Goal: Transaction & Acquisition: Purchase product/service

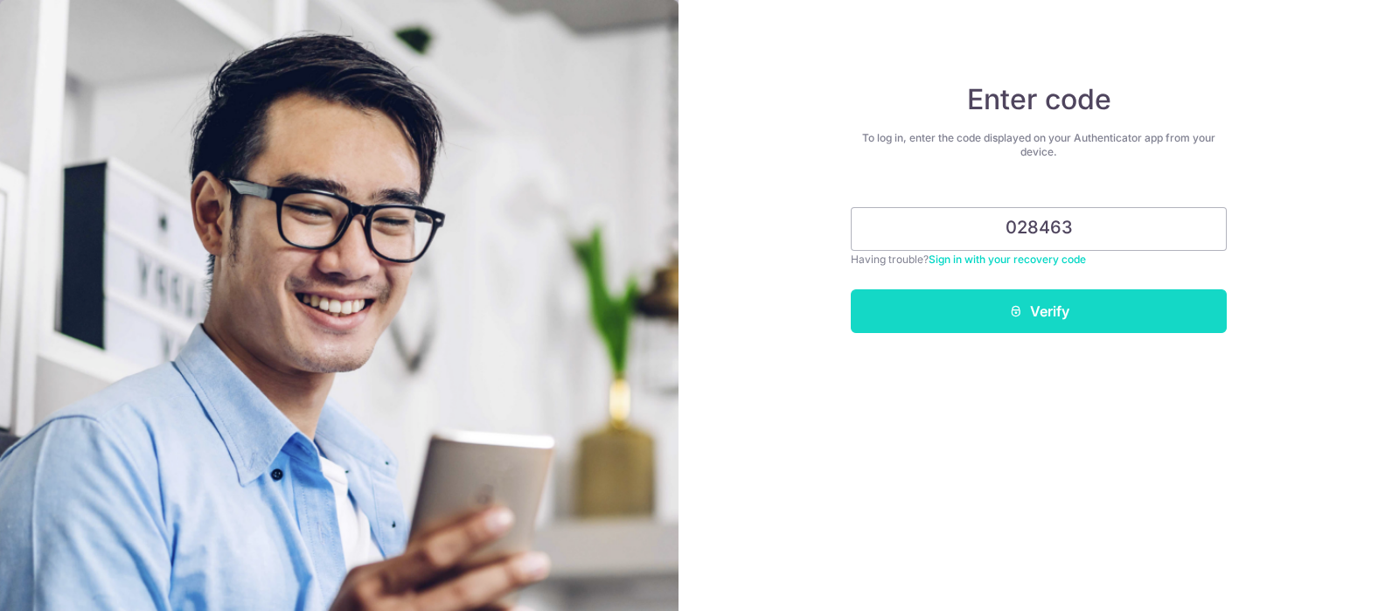
type input "028463"
click at [1141, 303] on button "Verify" at bounding box center [1038, 311] width 376 height 44
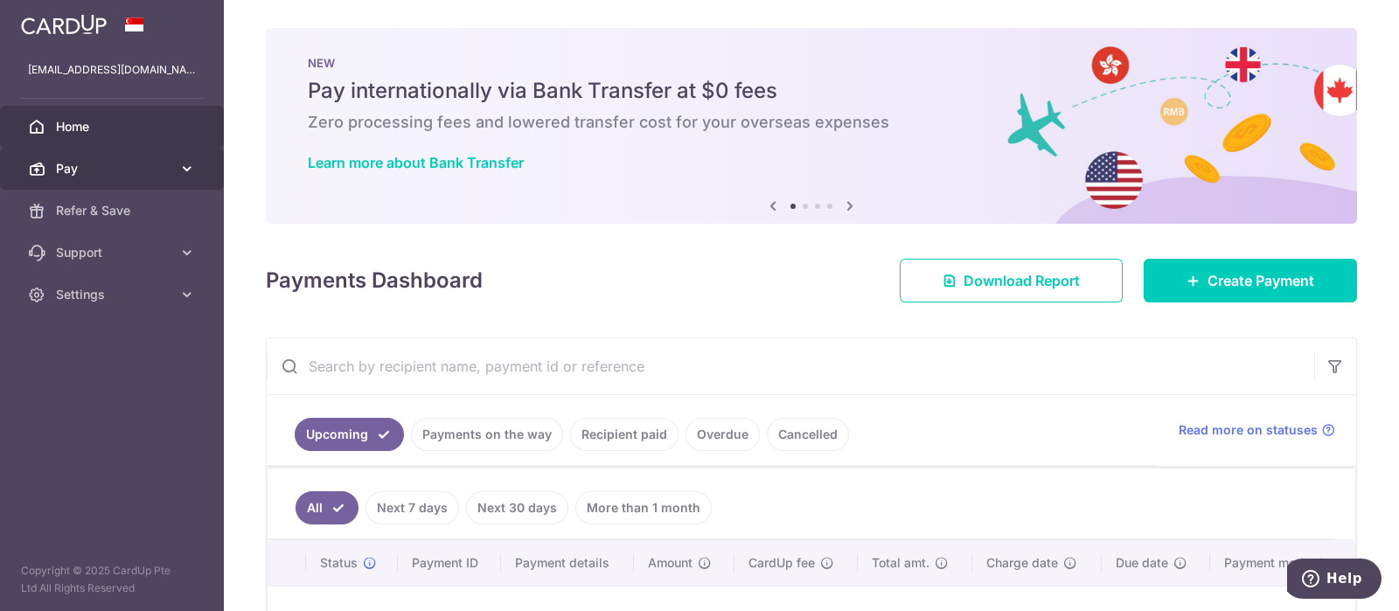
click at [184, 163] on icon at bounding box center [186, 168] width 17 height 17
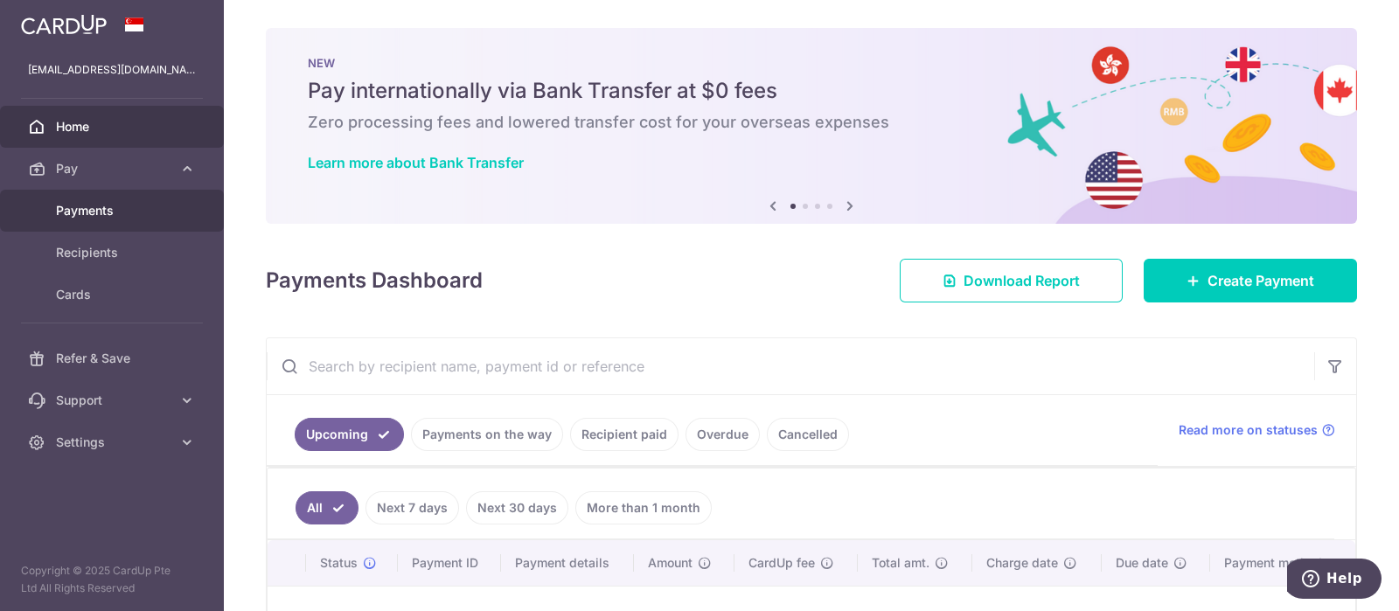
click at [108, 213] on span "Payments" at bounding box center [113, 210] width 115 height 17
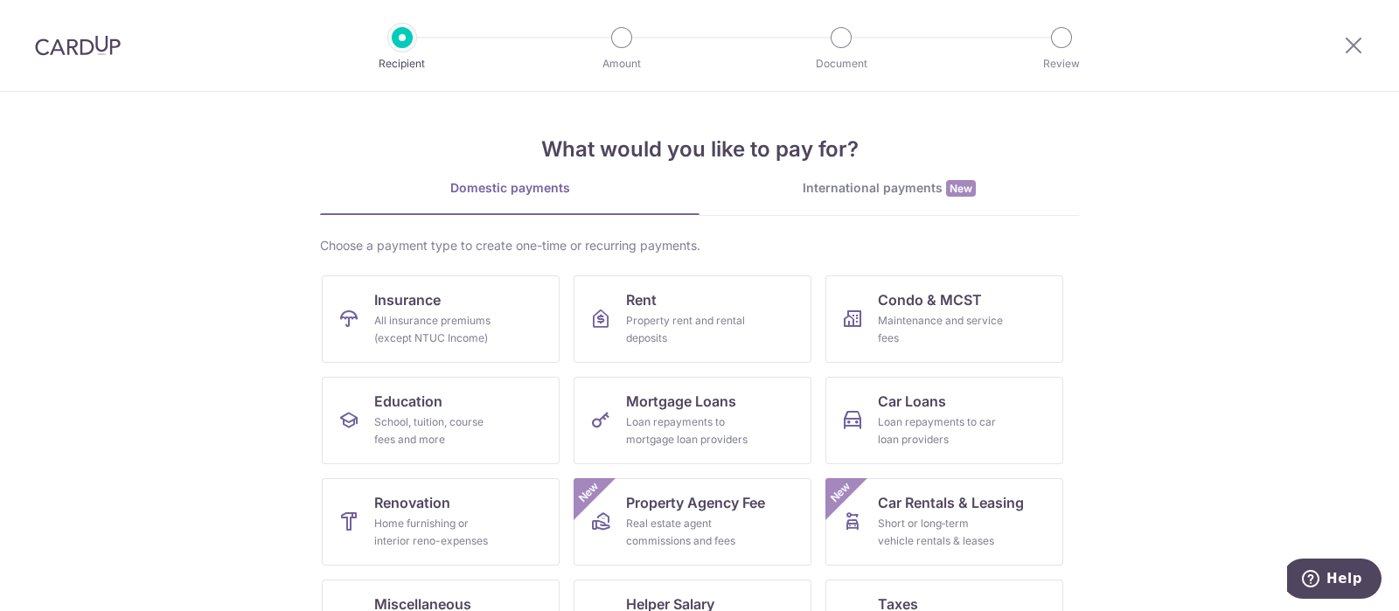
scroll to position [170, 0]
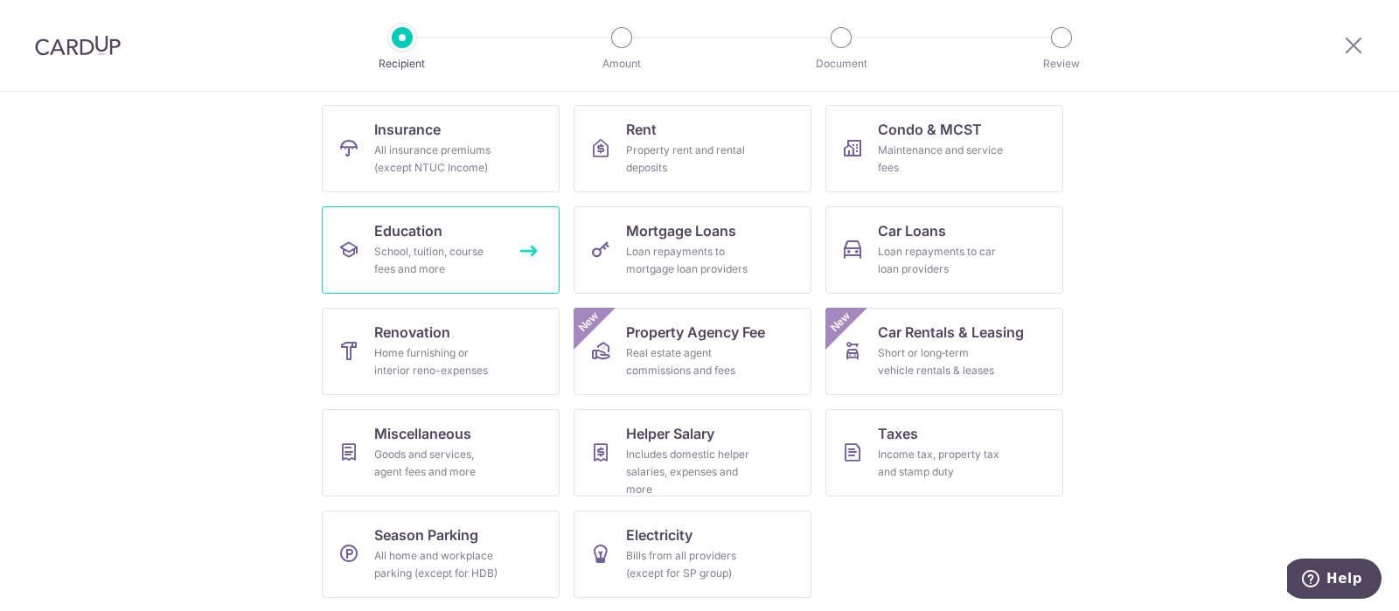
click at [424, 243] on div "School, tuition, course fees and more" at bounding box center [437, 260] width 126 height 35
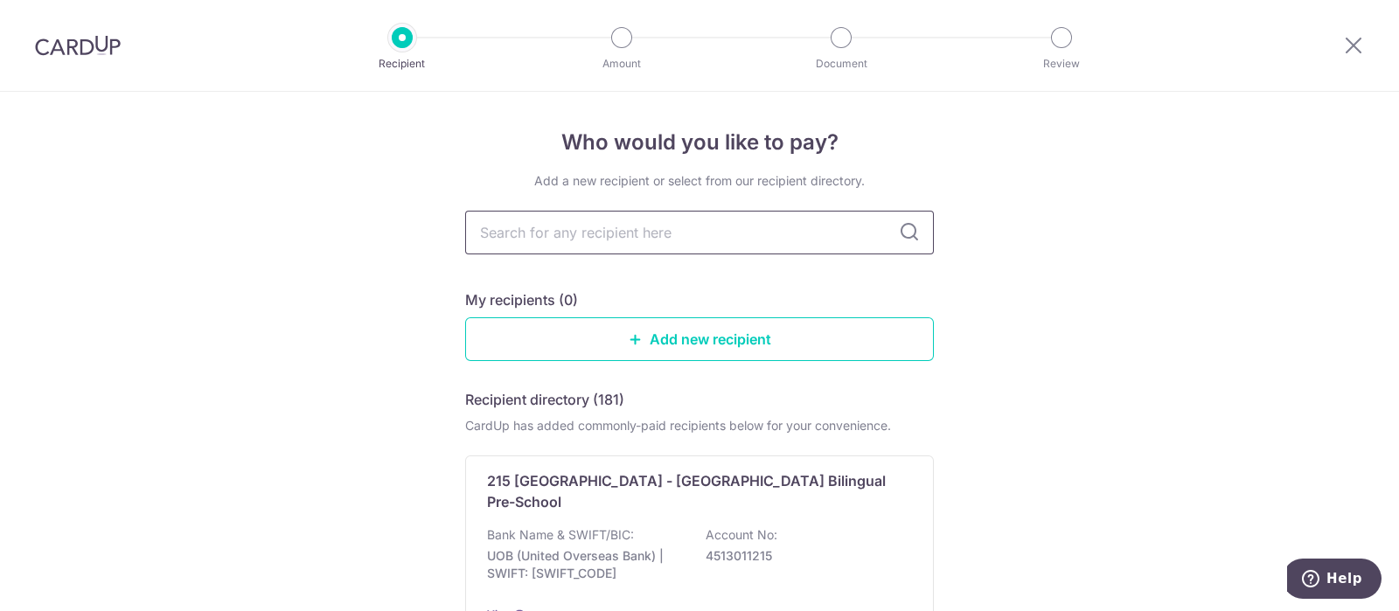
click at [575, 226] on input "text" at bounding box center [699, 233] width 469 height 44
type input "intern"
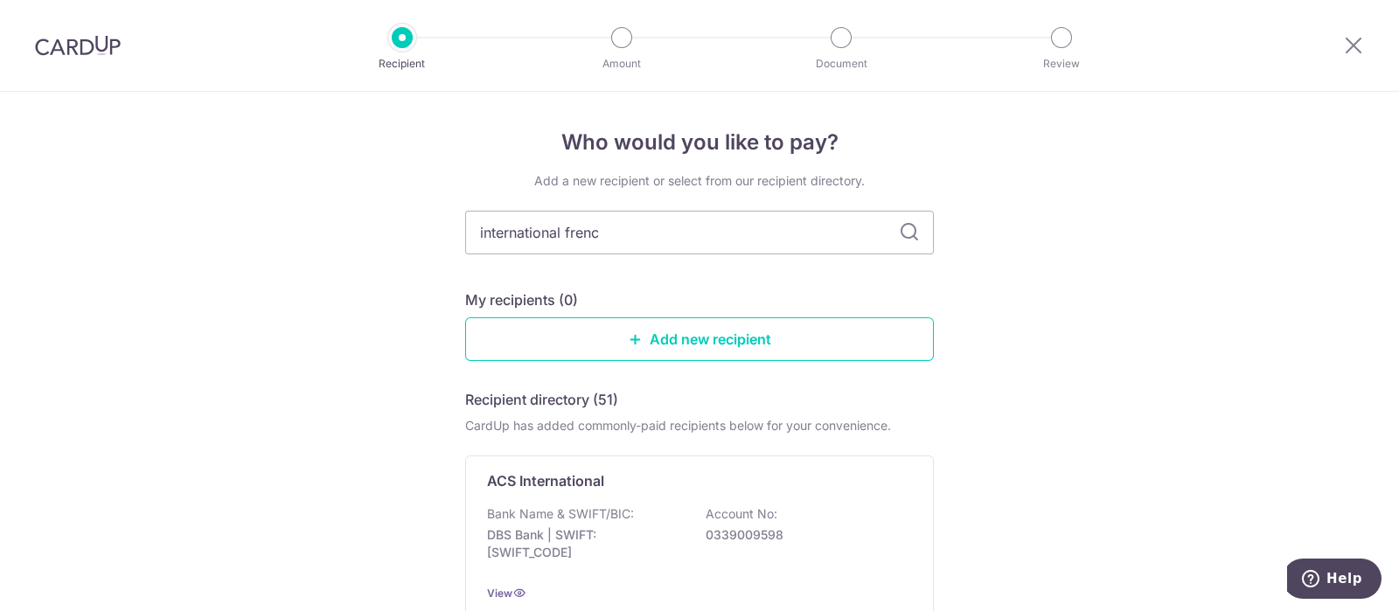
type input "international french"
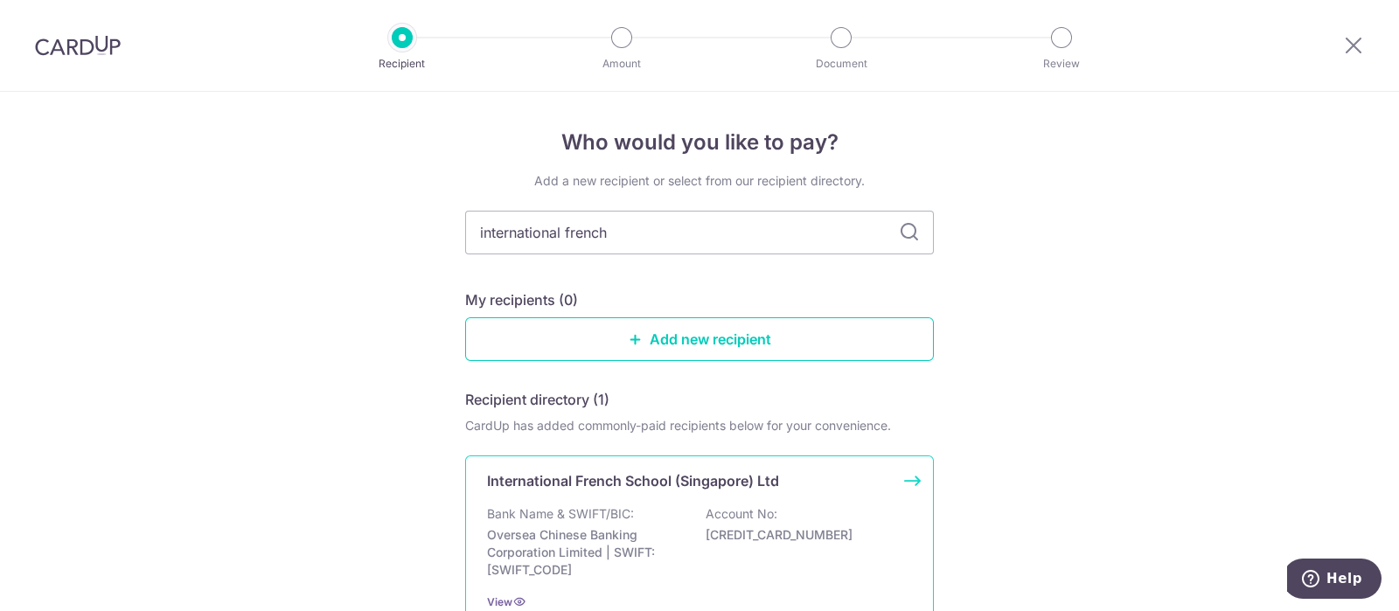
click at [611, 496] on div "International French School (Singapore) Ltd Bank Name & SWIFT/BIC: Oversea Chin…" at bounding box center [699, 540] width 469 height 170
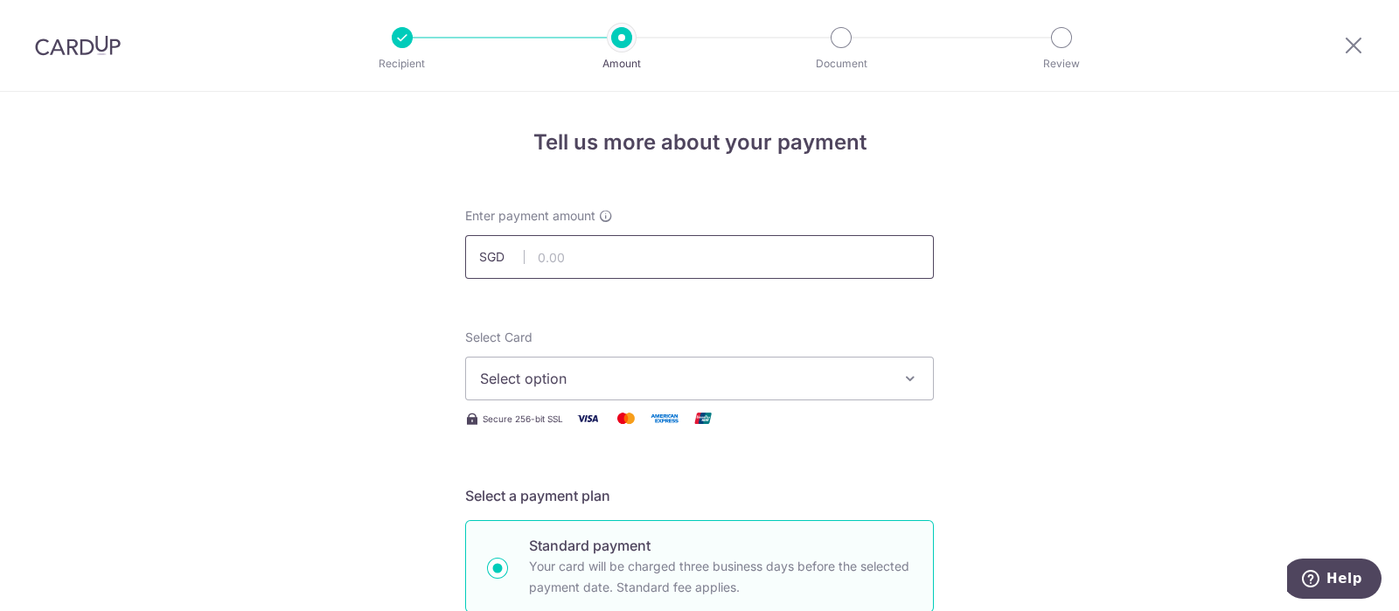
click at [552, 266] on input "text" at bounding box center [699, 257] width 469 height 44
type input "4,672.50"
click at [878, 392] on button "Select option" at bounding box center [699, 379] width 469 height 44
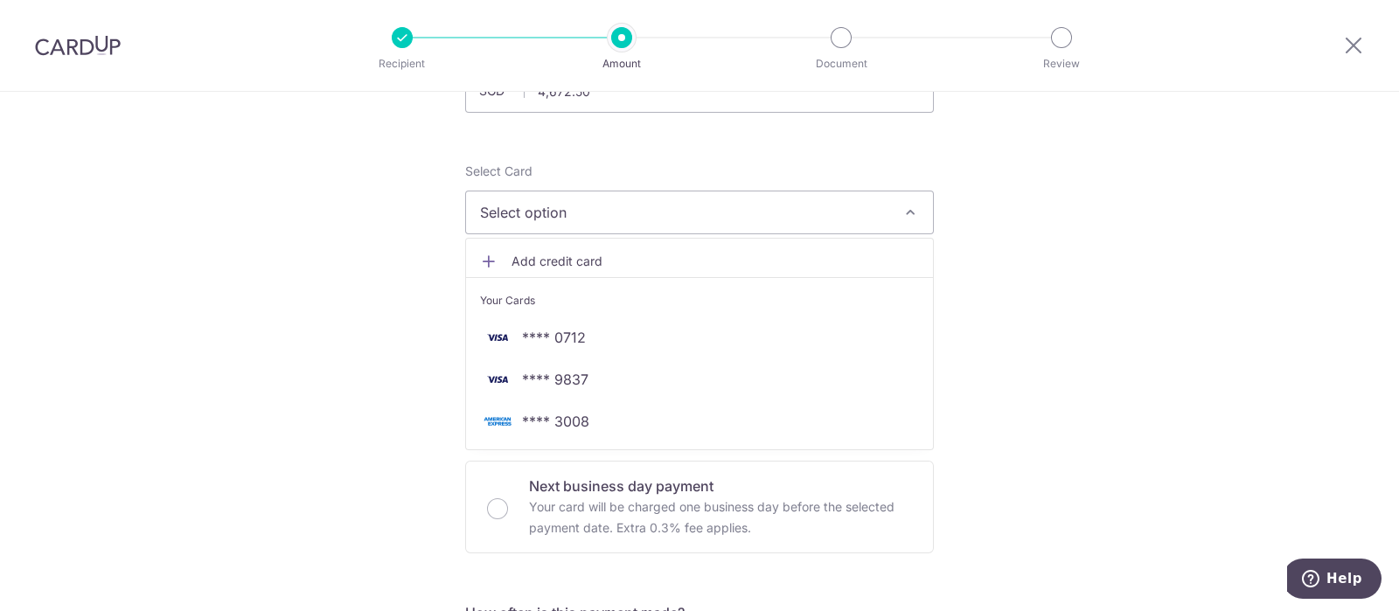
scroll to position [248, 0]
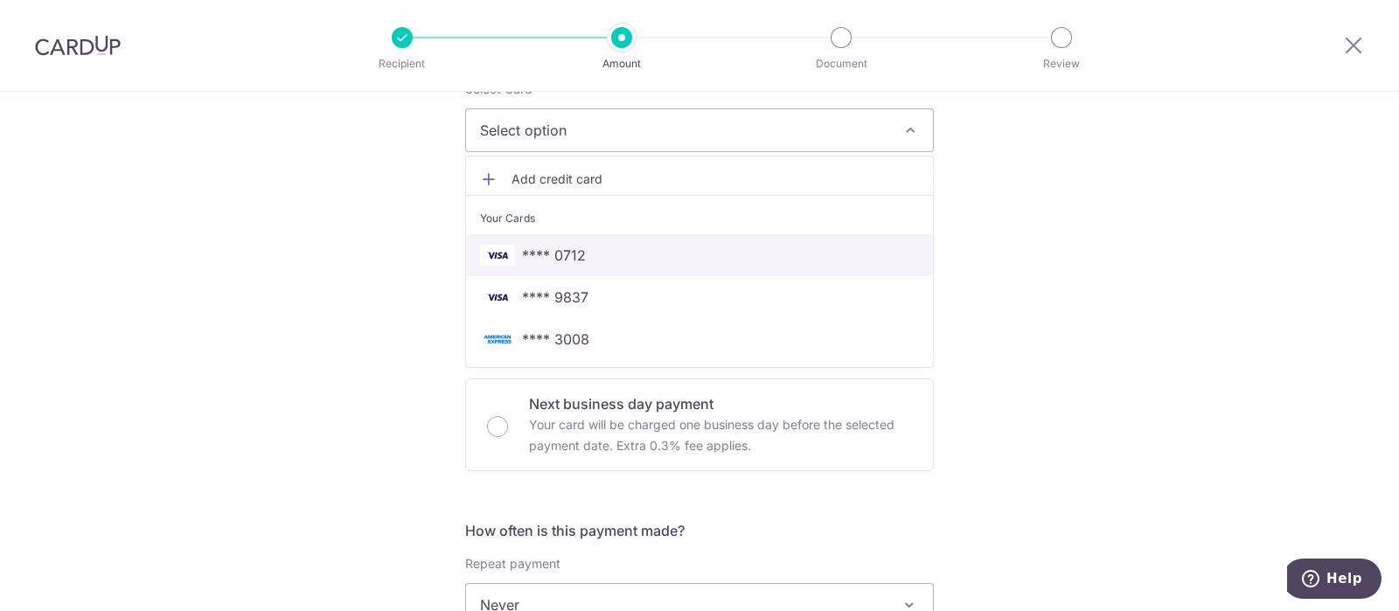
click at [594, 234] on link "**** 0712" at bounding box center [699, 255] width 467 height 42
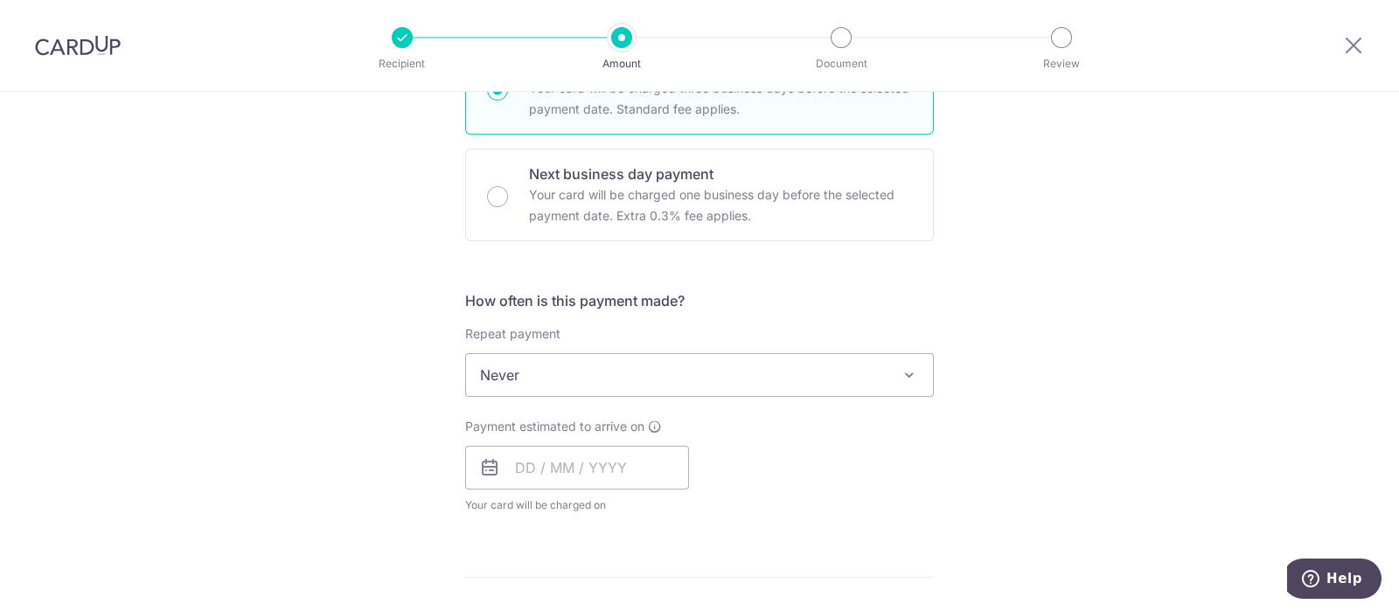
scroll to position [510, 0]
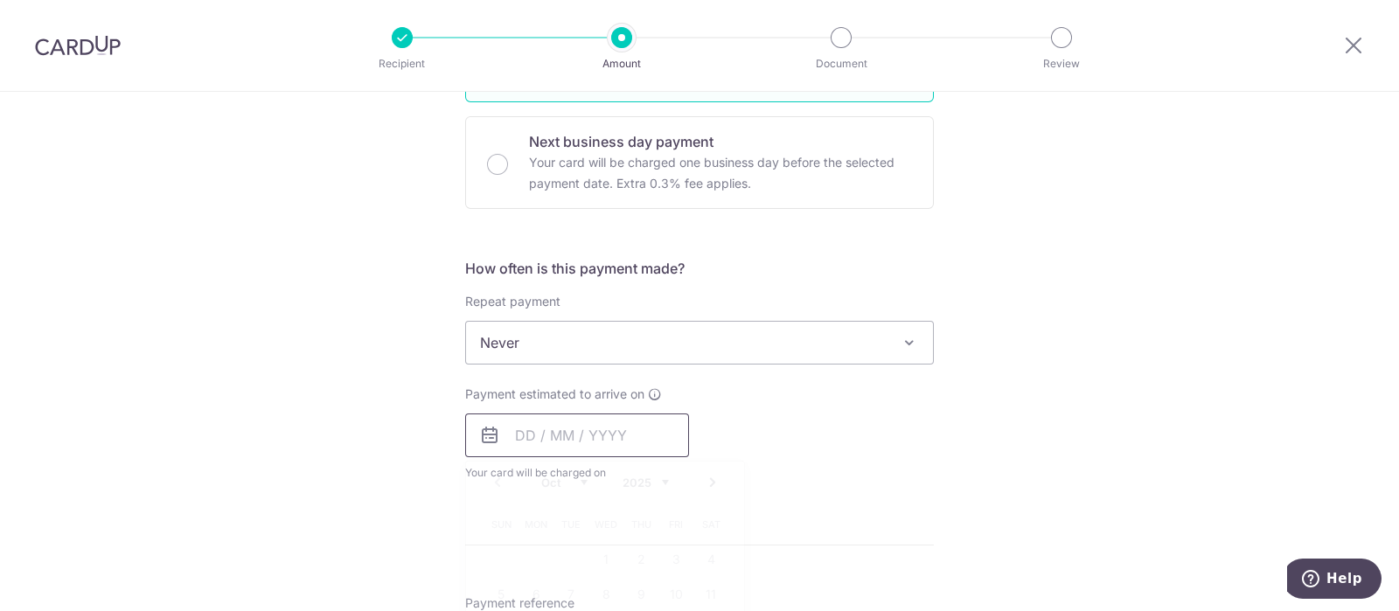
click at [614, 439] on input "text" at bounding box center [577, 435] width 224 height 44
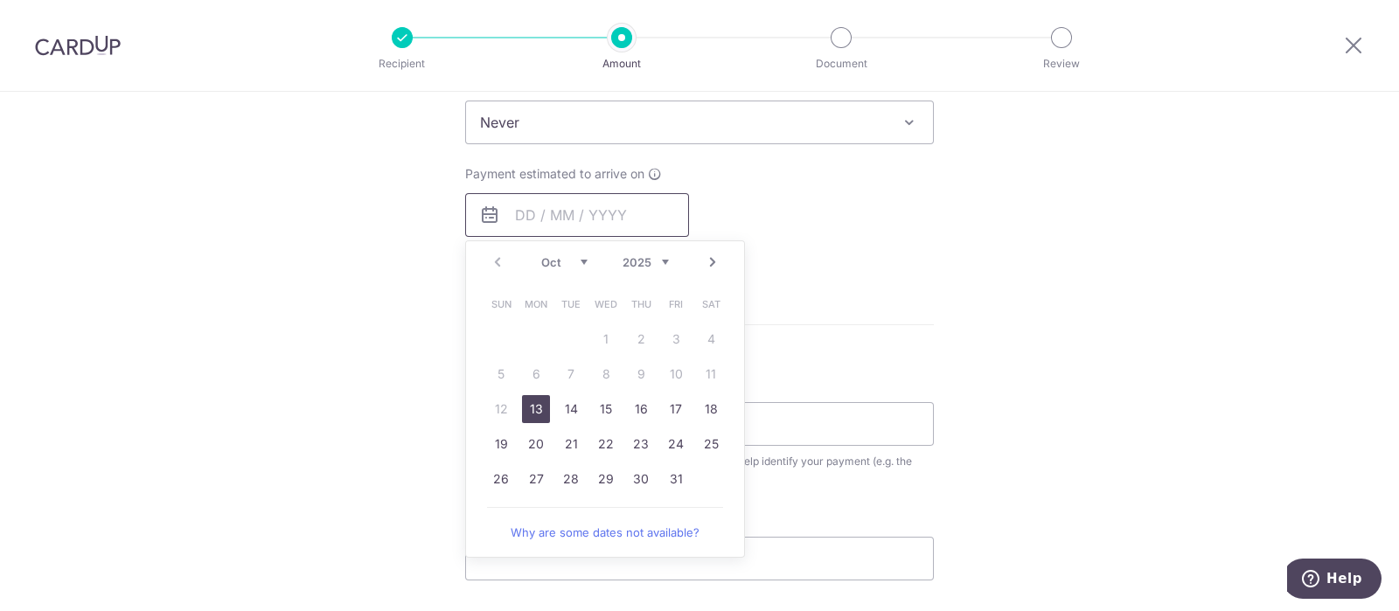
scroll to position [732, 0]
click at [538, 402] on link "13" at bounding box center [536, 408] width 28 height 28
type input "13/10/2025"
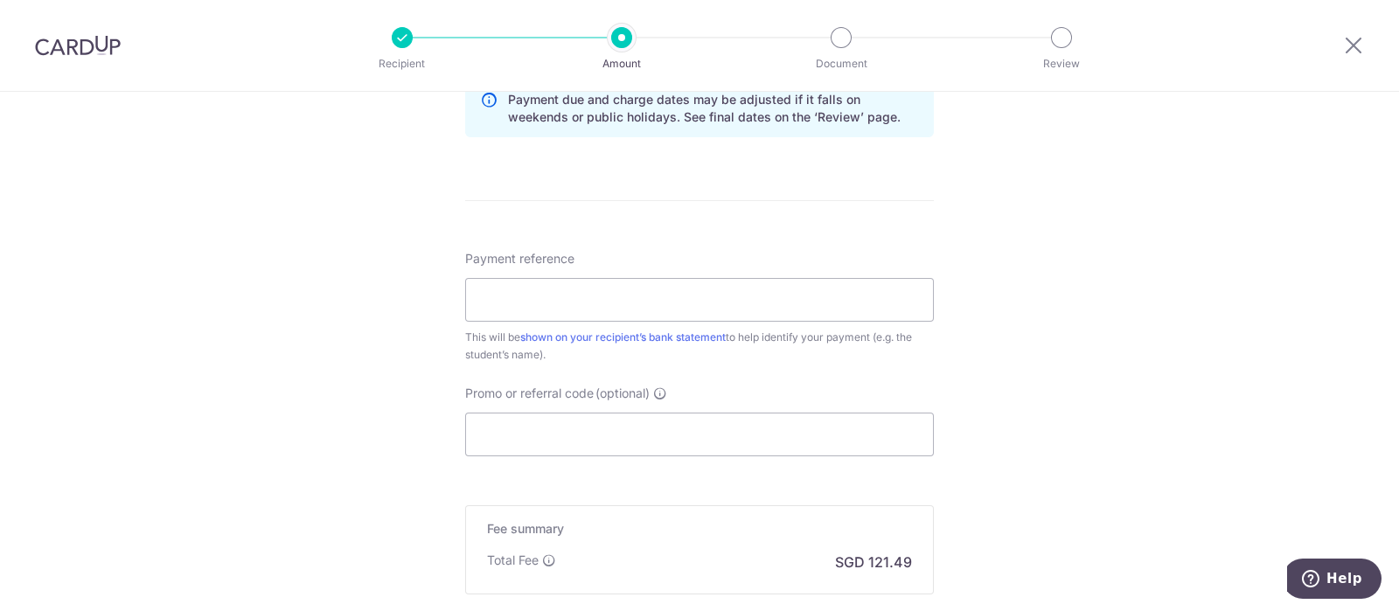
scroll to position [932, 0]
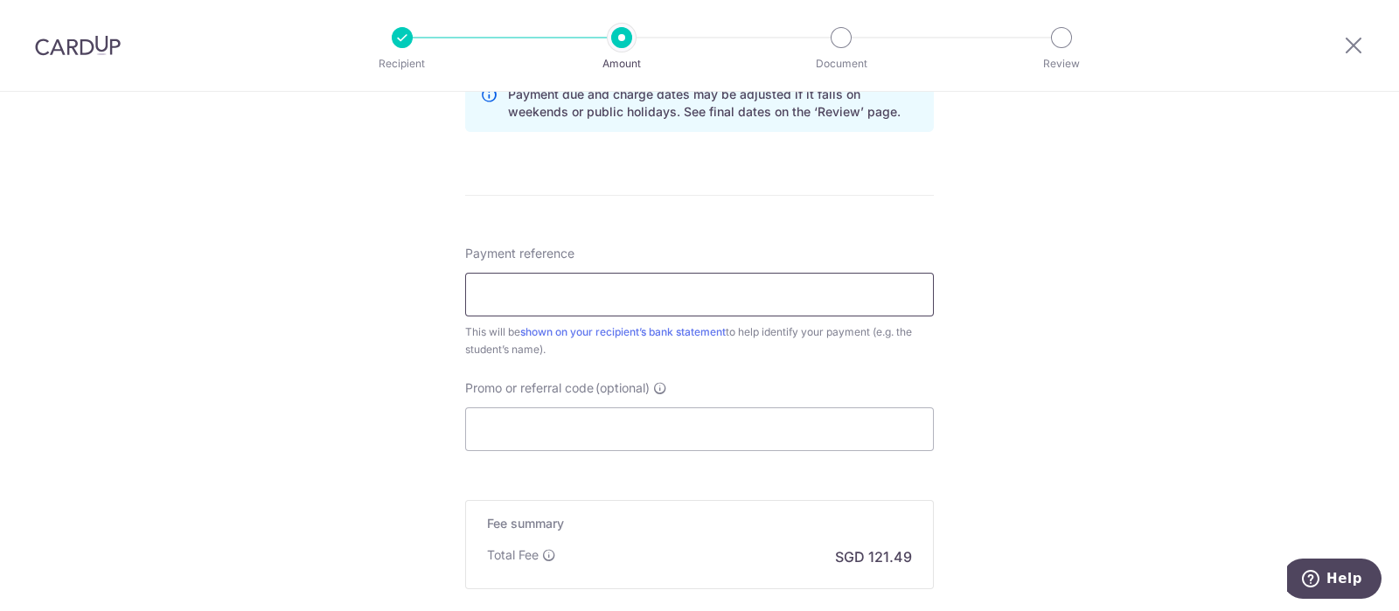
click at [524, 295] on input "Payment reference" at bounding box center [699, 295] width 469 height 44
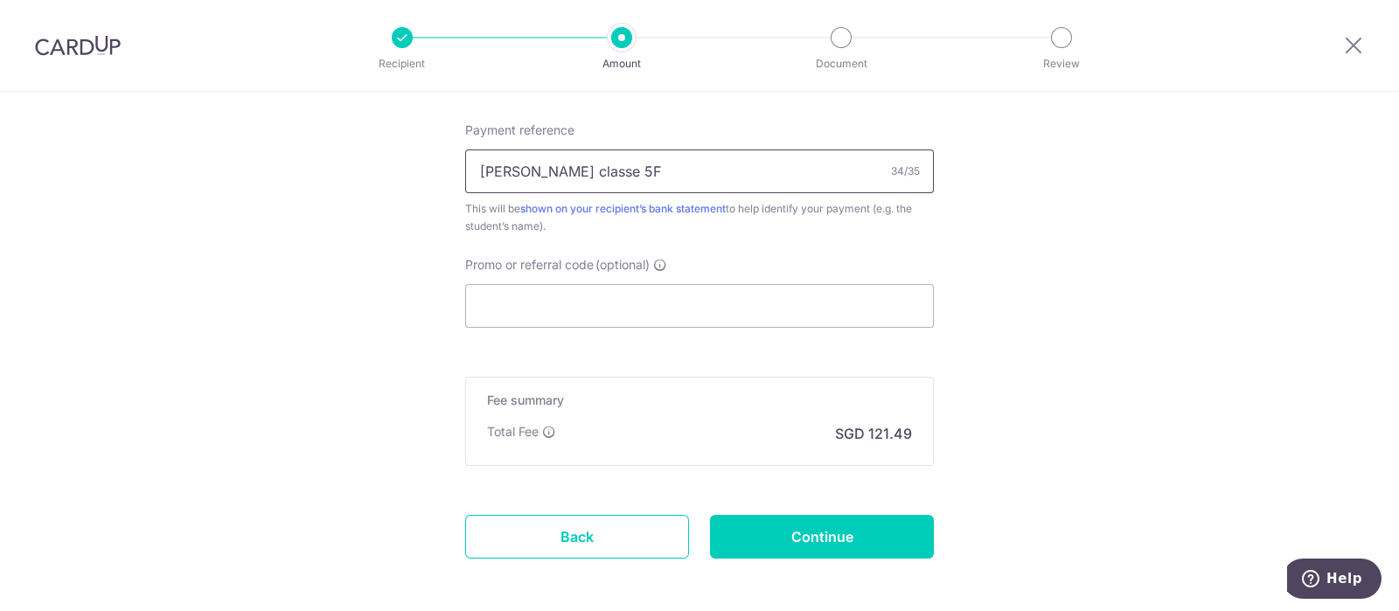
scroll to position [1131, 0]
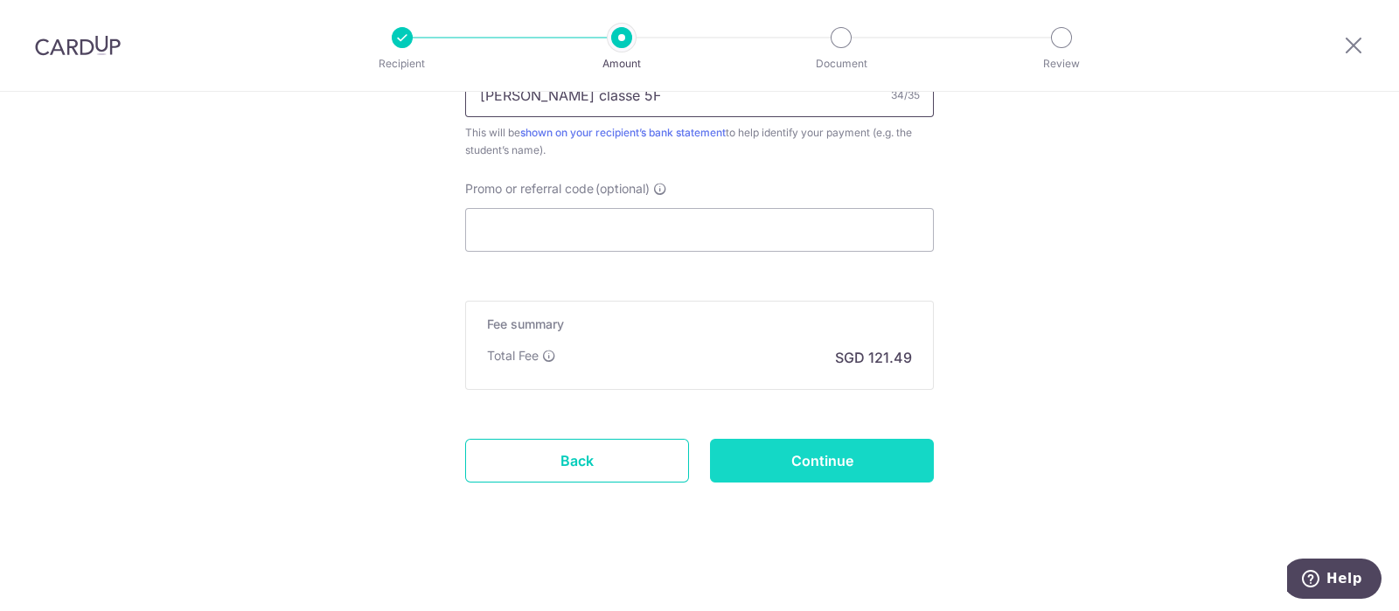
type input "Maxime KLAMMERS CASTILLO classe 5F"
click at [820, 456] on input "Continue" at bounding box center [822, 461] width 224 height 44
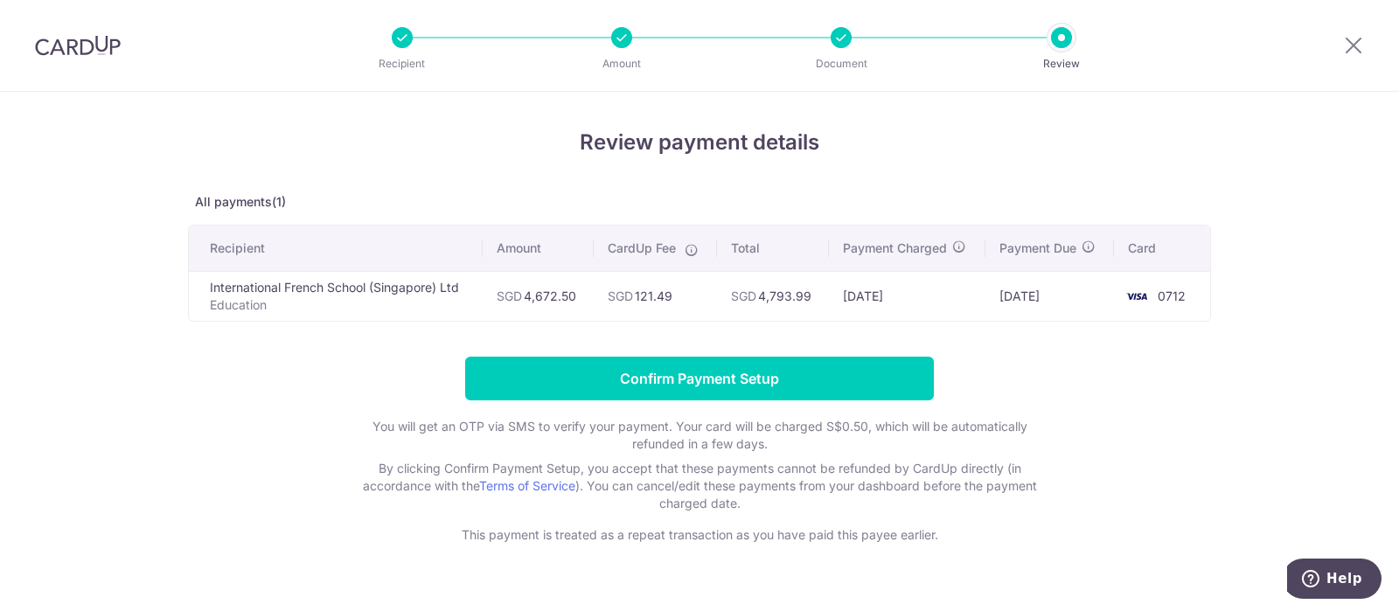
scroll to position [35, 0]
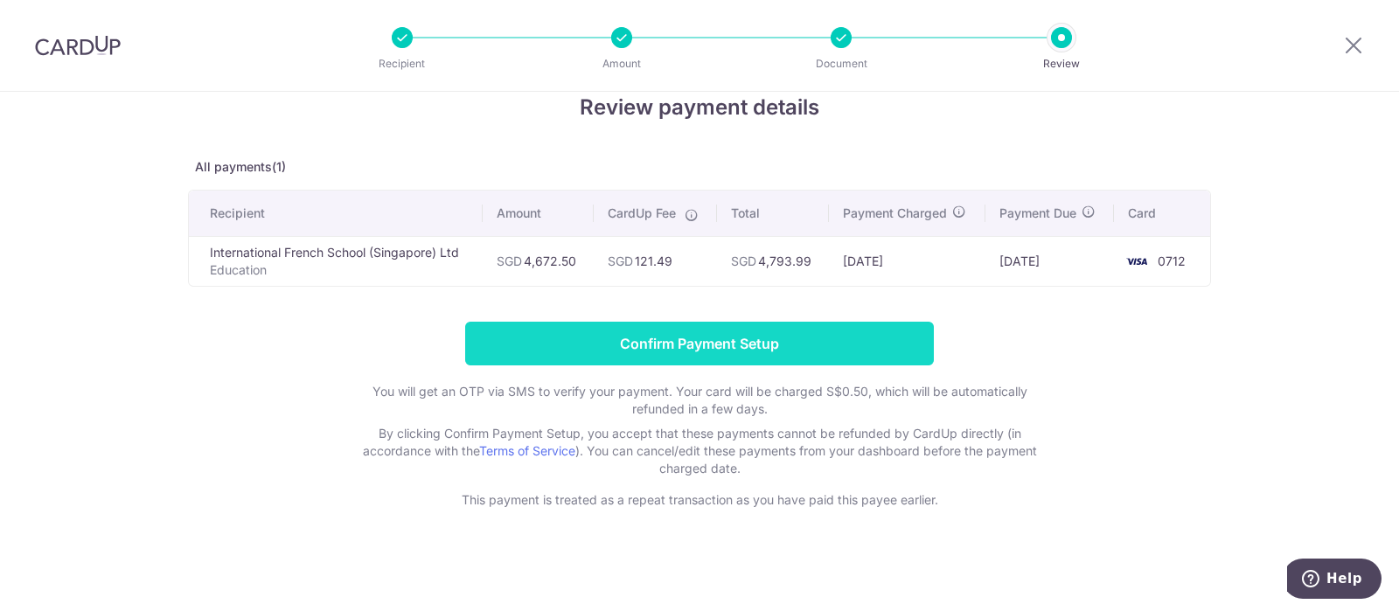
click at [678, 347] on input "Confirm Payment Setup" at bounding box center [699, 344] width 469 height 44
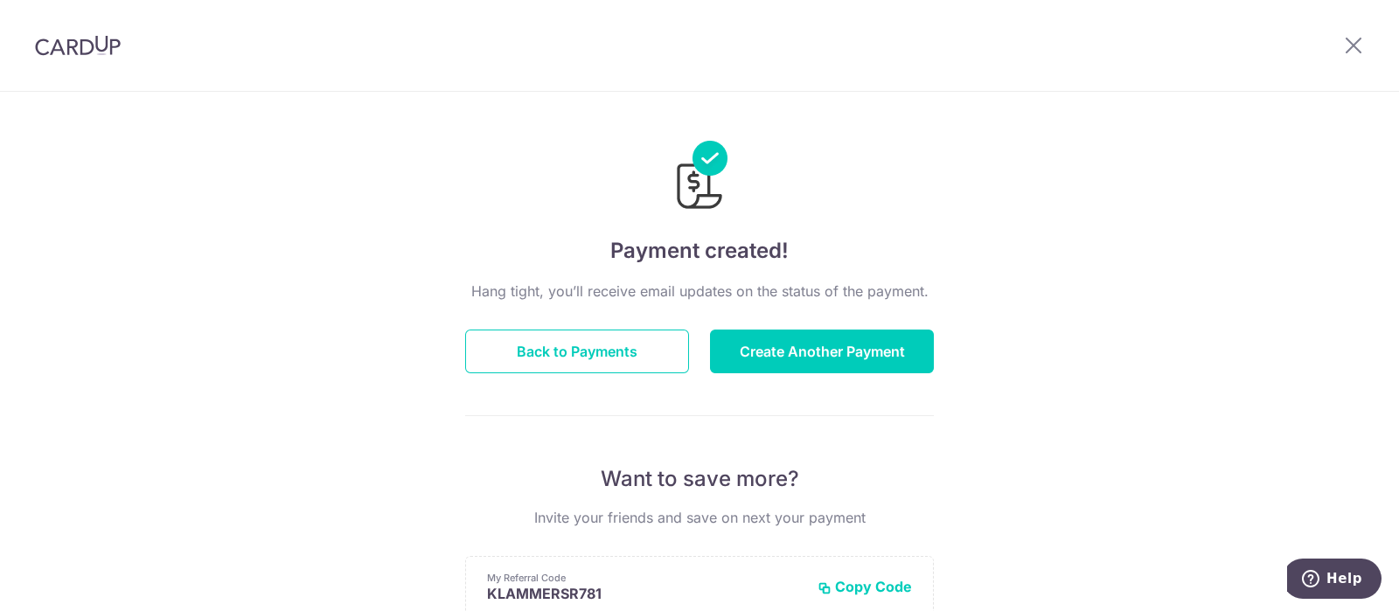
click at [1177, 271] on div "Payment created! Hang tight, you’ll receive email updates on the status of the …" at bounding box center [699, 559] width 1399 height 934
